Goal: Task Accomplishment & Management: Use online tool/utility

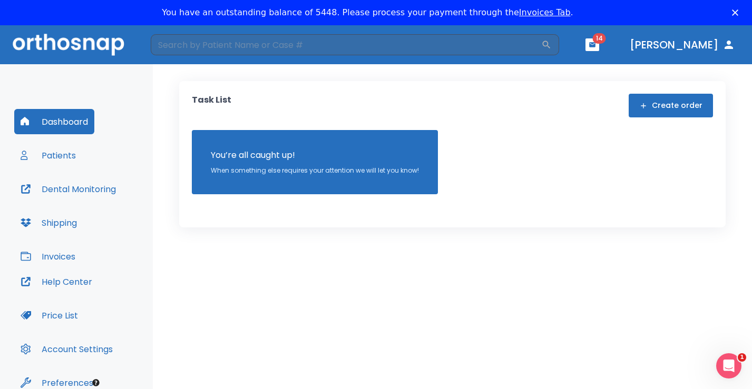
click at [61, 140] on div "Dashboard Patients Dental Monitoring Shipping Invoices" at bounding box center [76, 189] width 124 height 160
click at [58, 151] on button "Patients" at bounding box center [48, 155] width 68 height 25
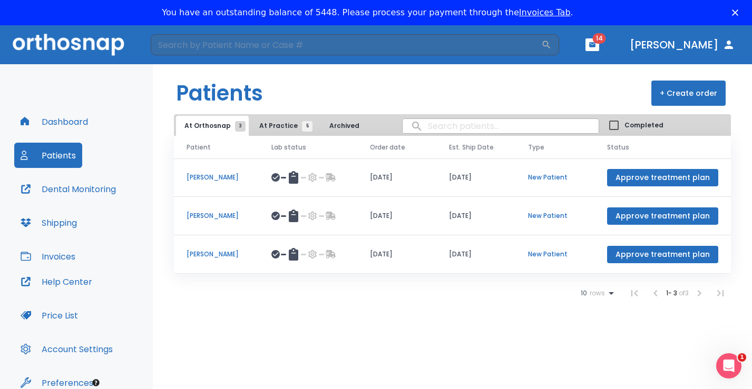
click at [266, 127] on span "At Practice 5" at bounding box center [283, 125] width 48 height 9
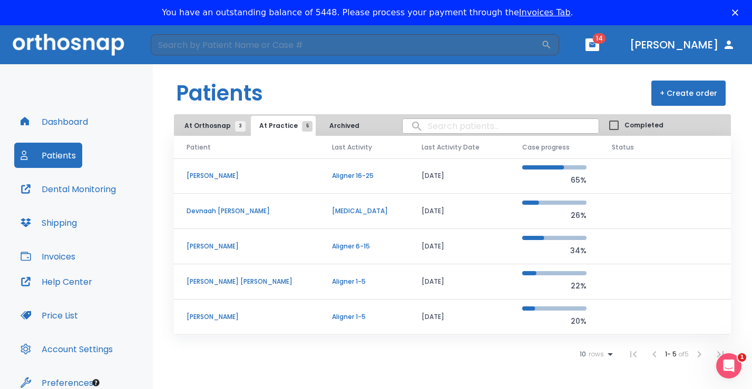
click at [231, 283] on p "[PERSON_NAME] [PERSON_NAME]" at bounding box center [247, 281] width 120 height 9
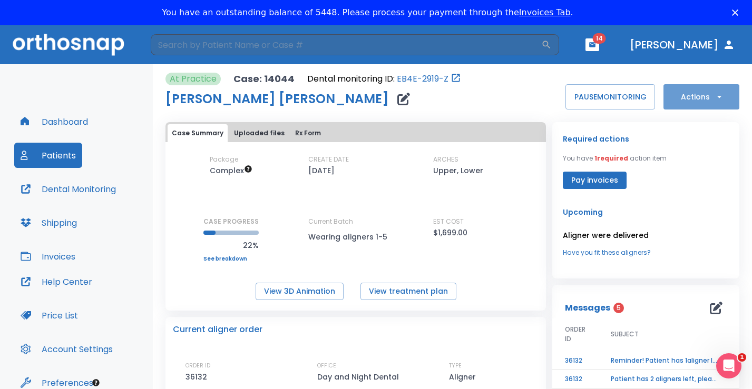
click at [705, 97] on button "Actions" at bounding box center [701, 96] width 76 height 25
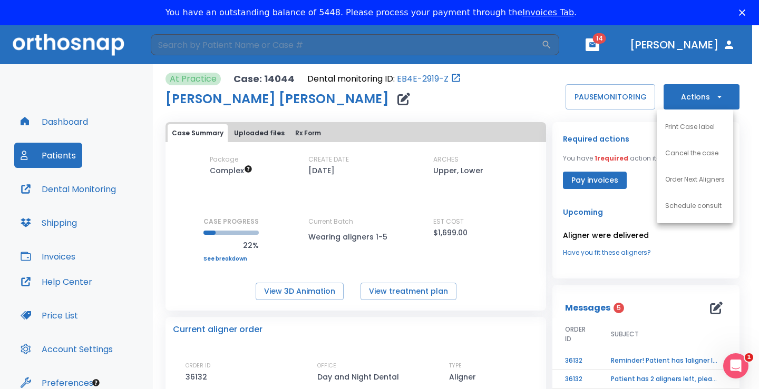
click at [709, 177] on p "Order Next Aligners" at bounding box center [695, 179] width 60 height 9
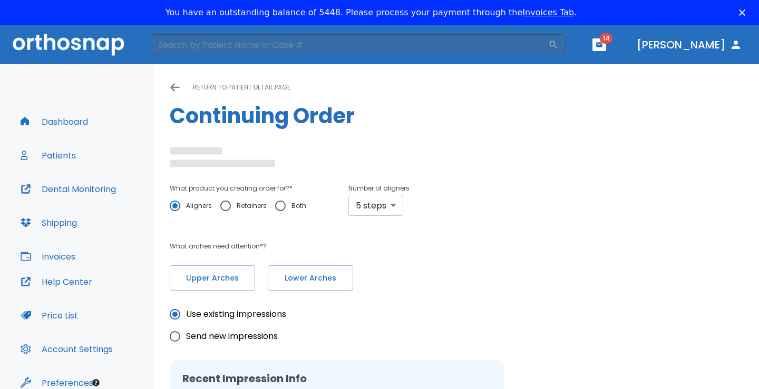
click at [399, 206] on body "​ 14 [PERSON_NAME] Dashboard Patients Dental Monitoring Shipping Invoices Help …" at bounding box center [379, 219] width 759 height 389
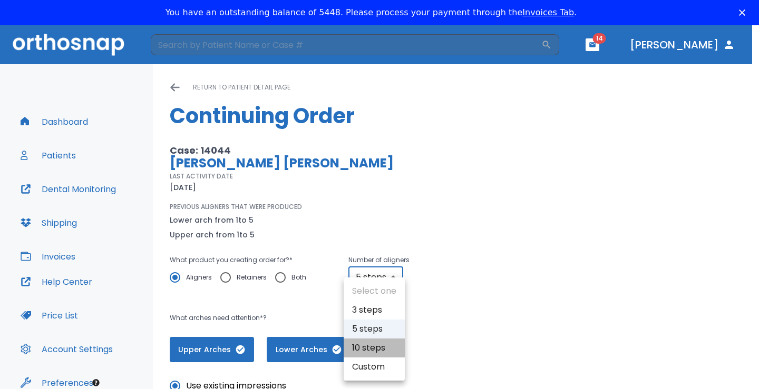
click at [379, 344] on li "10 steps" at bounding box center [374, 348] width 61 height 19
type input "10"
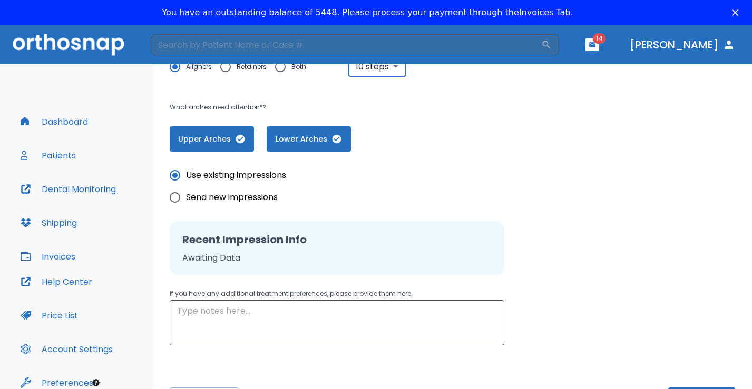
scroll to position [226, 0]
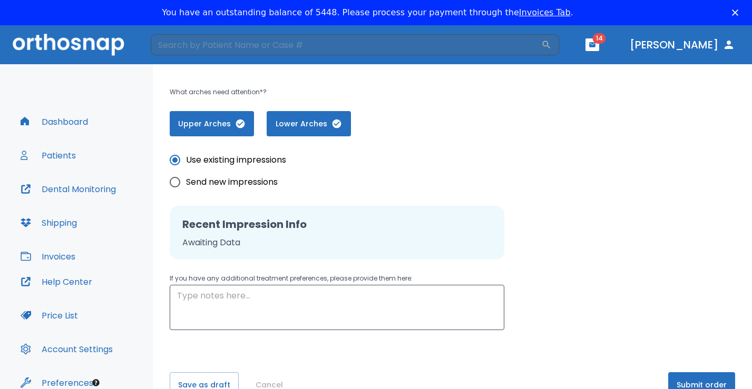
click at [714, 376] on button "Submit order" at bounding box center [701, 384] width 67 height 25
